Goal: Transaction & Acquisition: Purchase product/service

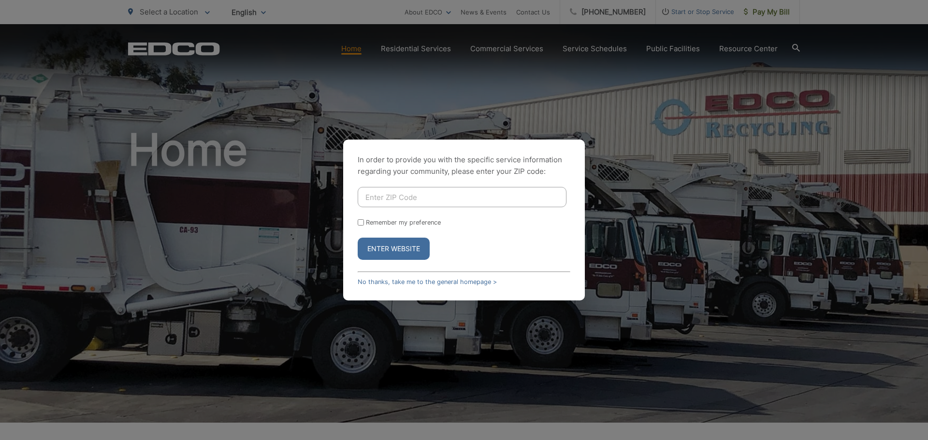
click at [423, 195] on input "Enter ZIP Code" at bounding box center [462, 197] width 209 height 20
type input "91977"
click at [401, 245] on button "Enter Website" at bounding box center [394, 249] width 72 height 22
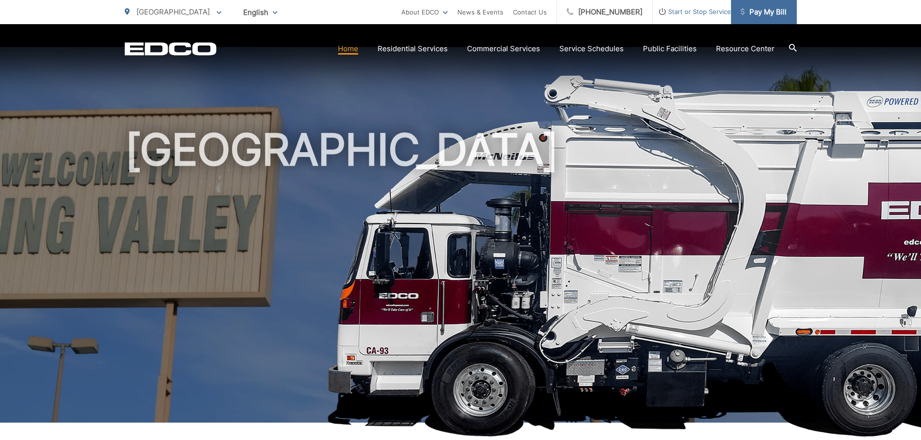
click at [772, 4] on link "Pay My Bill" at bounding box center [764, 12] width 66 height 24
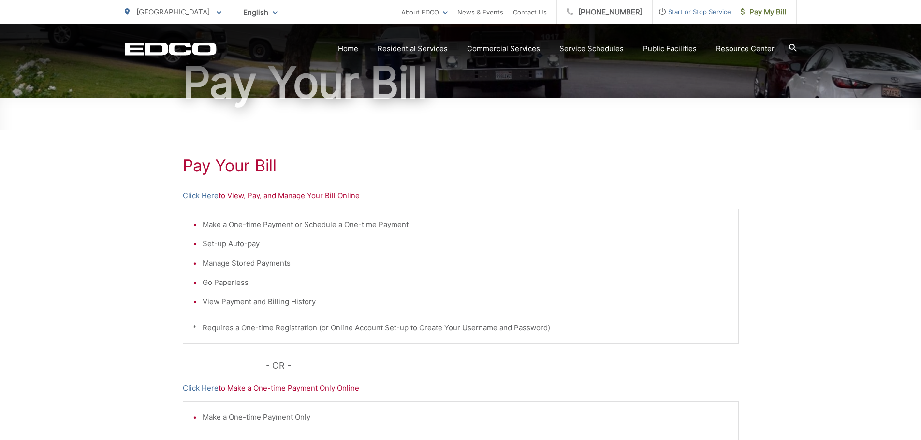
scroll to position [97, 0]
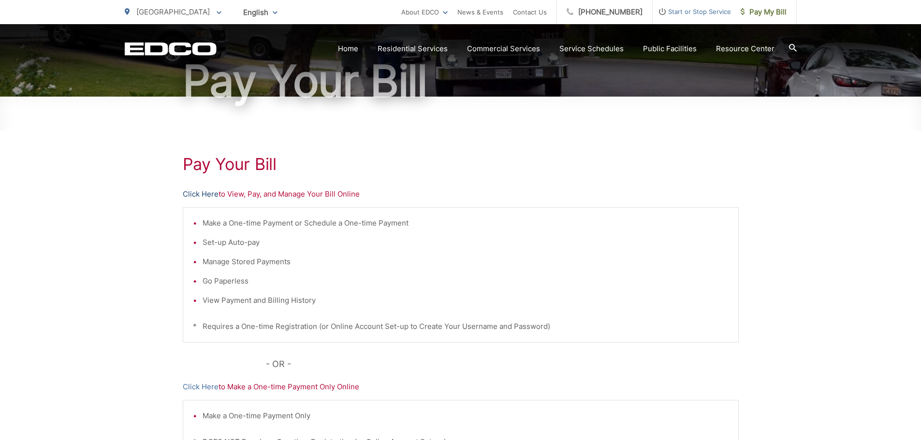
click at [205, 194] on link "Click Here" at bounding box center [201, 194] width 36 height 12
click at [776, 13] on span "Pay My Bill" at bounding box center [763, 12] width 46 height 12
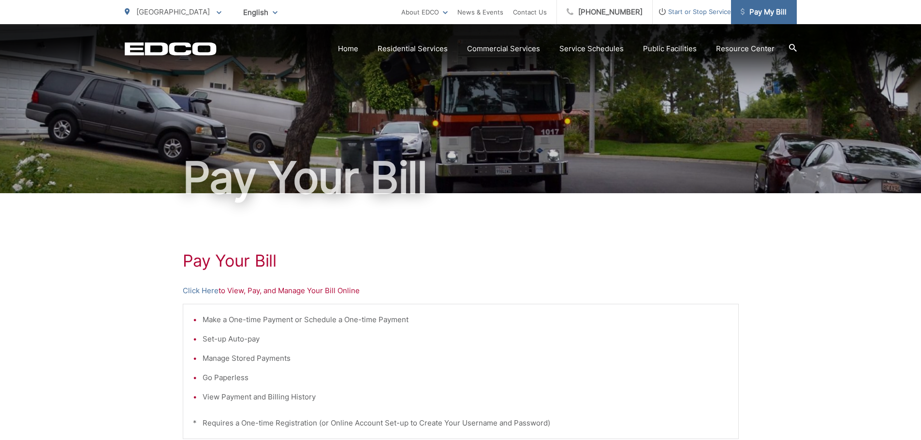
click at [769, 13] on span "Pay My Bill" at bounding box center [763, 12] width 46 height 12
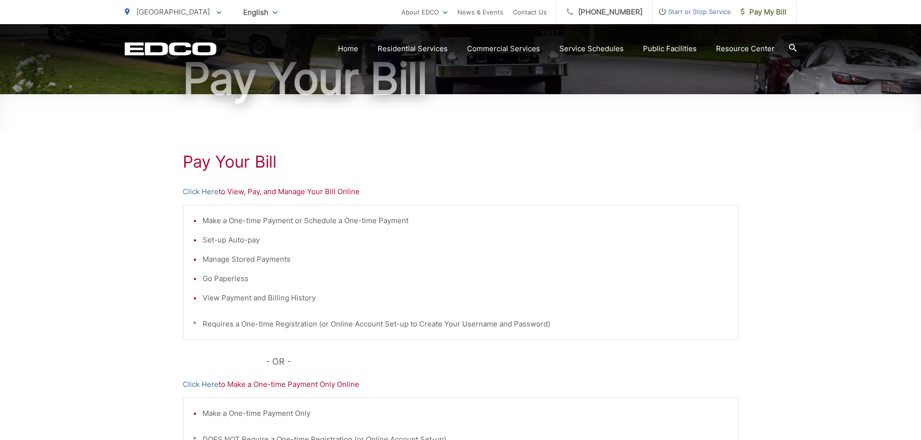
scroll to position [97, 0]
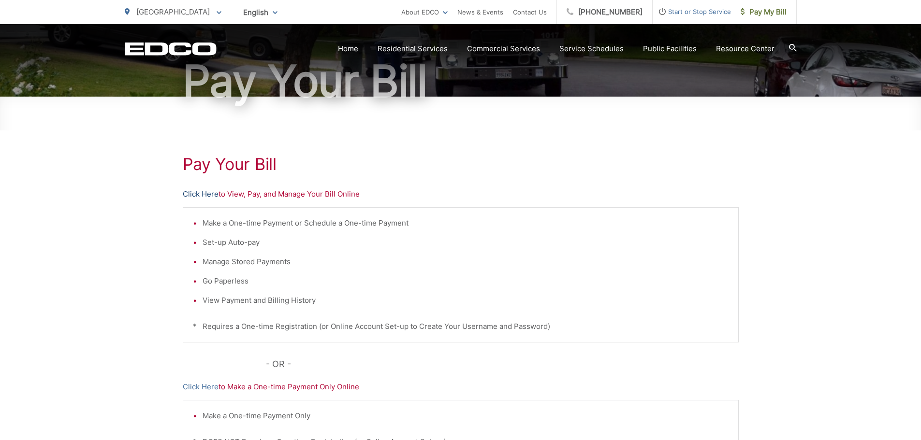
click at [199, 189] on link "Click Here" at bounding box center [201, 194] width 36 height 12
